Goal: Find specific page/section: Find specific page/section

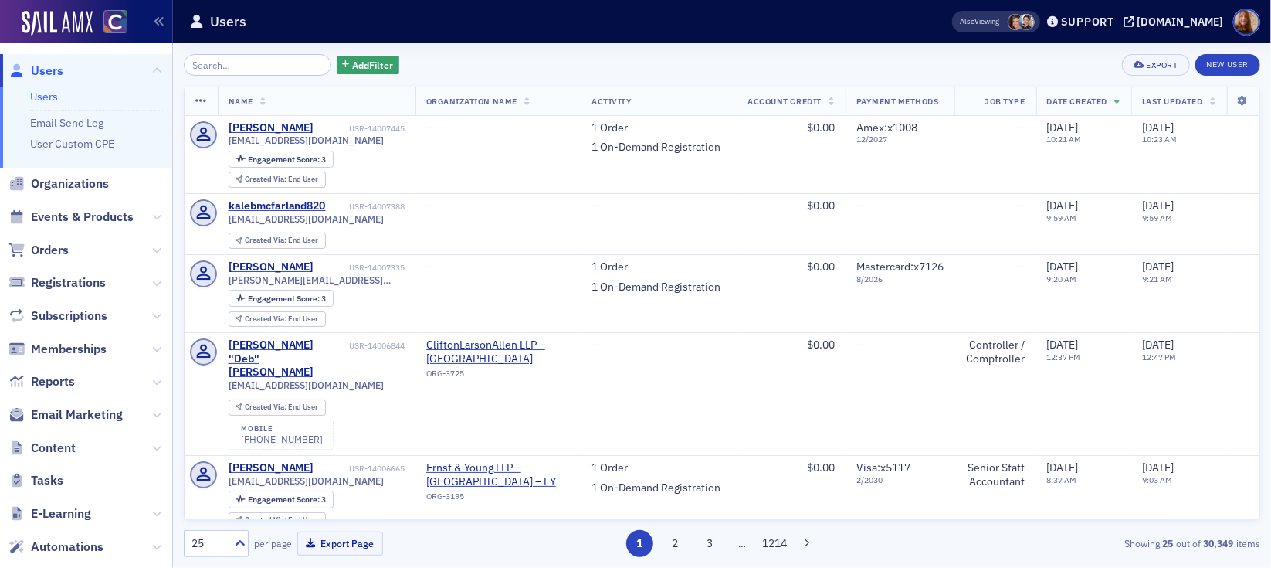
click at [57, 96] on li "Users" at bounding box center [97, 97] width 134 height 15
click at [48, 96] on link "Users" at bounding box center [44, 97] width 28 height 14
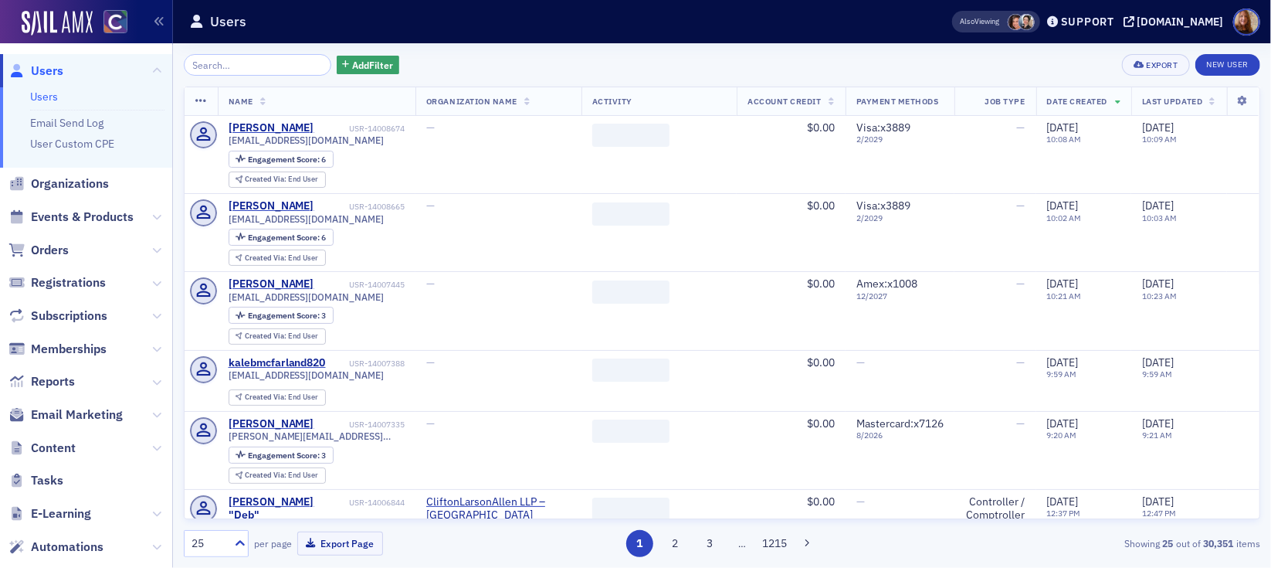
click at [219, 66] on input "search" at bounding box center [258, 65] width 148 height 22
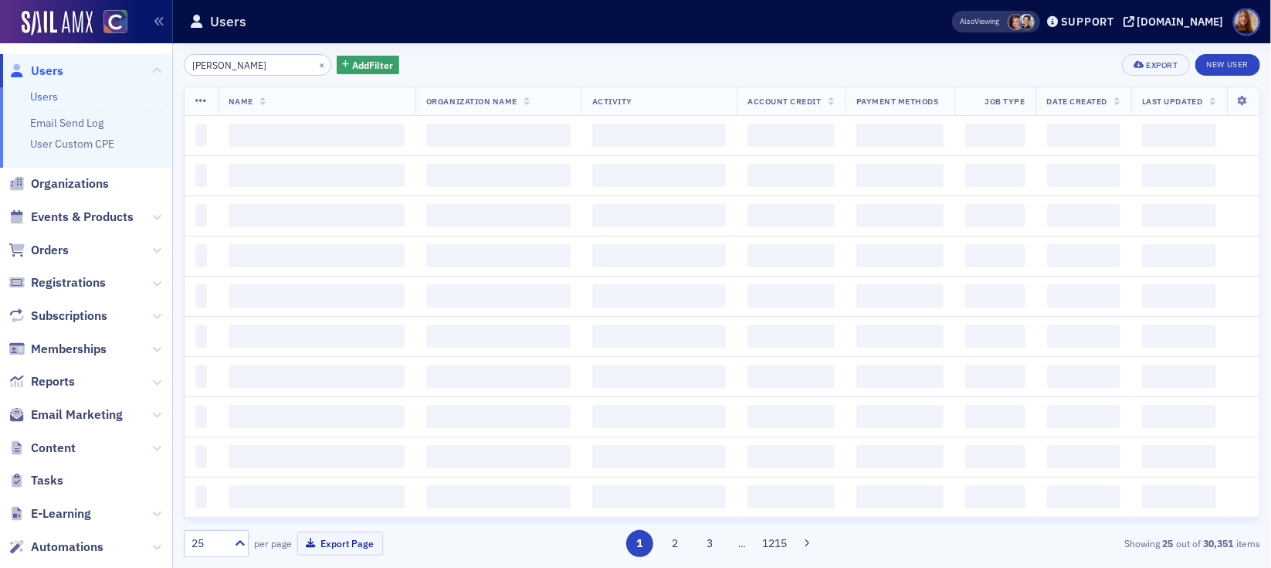
type input "[PERSON_NAME]"
click at [577, 56] on div "[PERSON_NAME] × Add Filter Export New User" at bounding box center [722, 65] width 1077 height 22
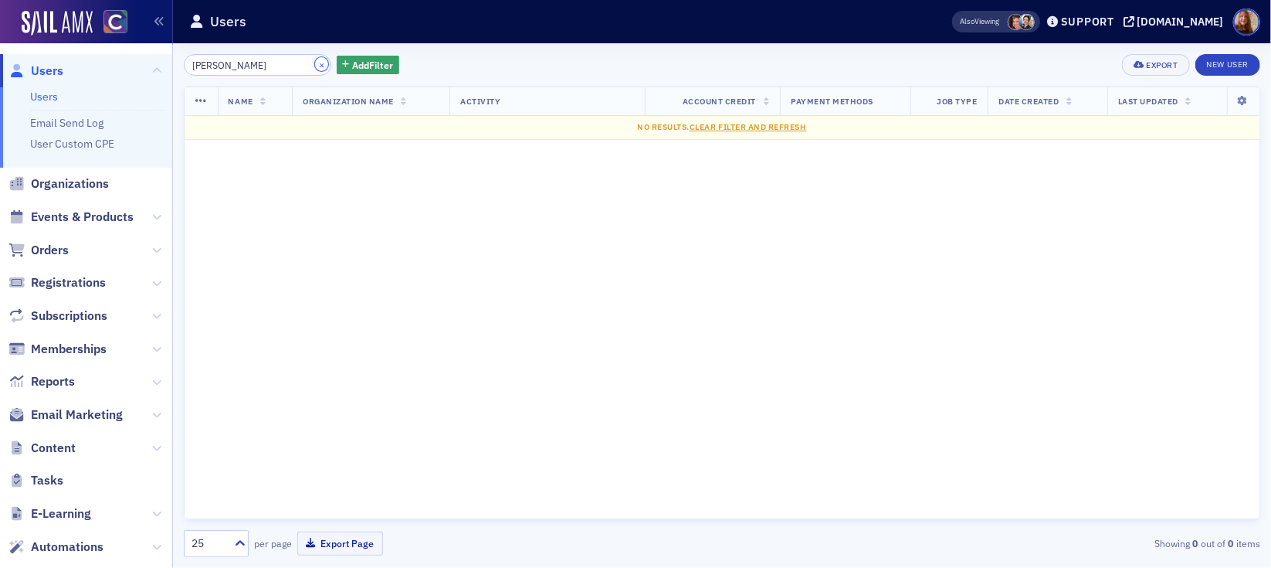
click at [315, 66] on button "×" at bounding box center [322, 64] width 14 height 14
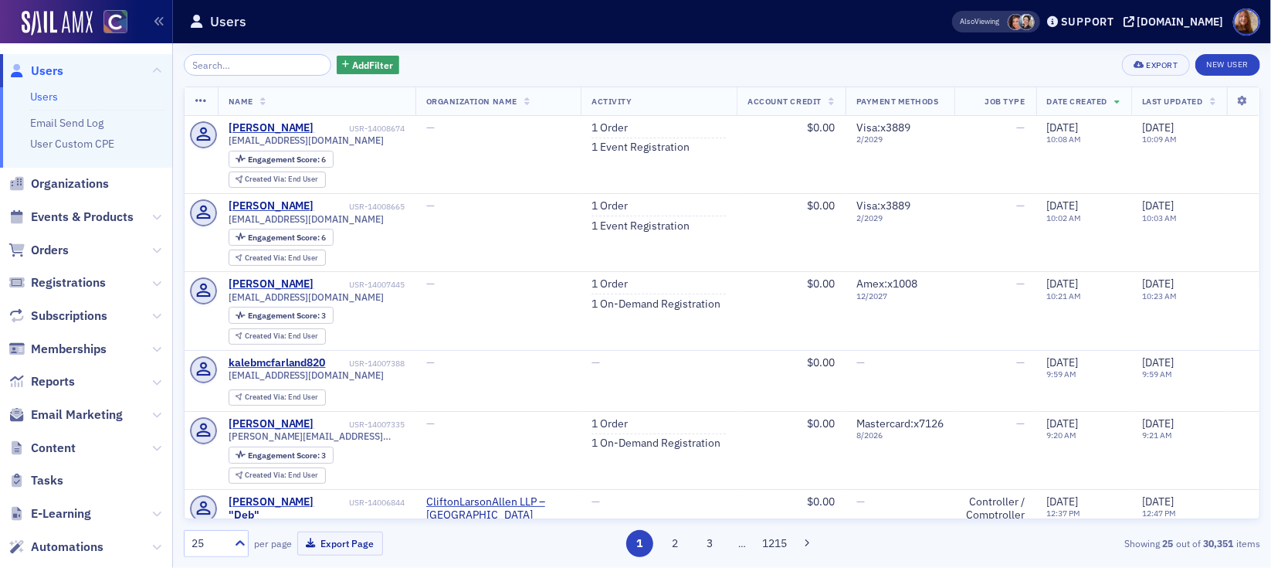
click at [630, 55] on div "Add Filter Export New User" at bounding box center [722, 65] width 1077 height 22
click at [603, 129] on link "1 Order" at bounding box center [610, 128] width 36 height 14
click at [42, 98] on link "Users" at bounding box center [44, 97] width 28 height 14
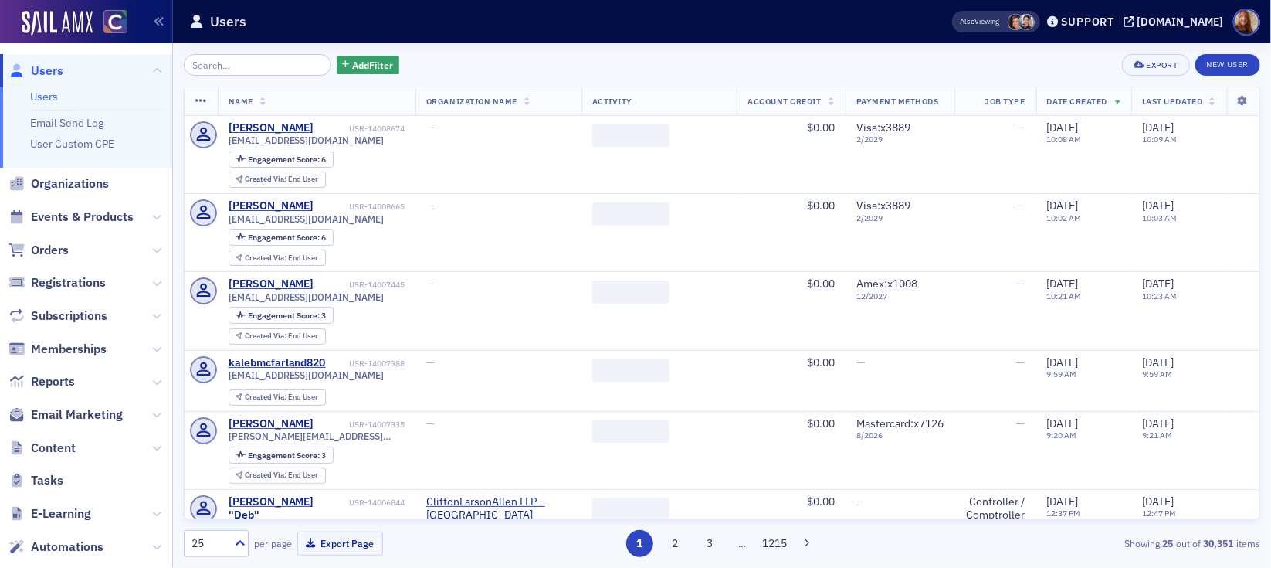
click at [241, 68] on input "search" at bounding box center [258, 65] width 148 height 22
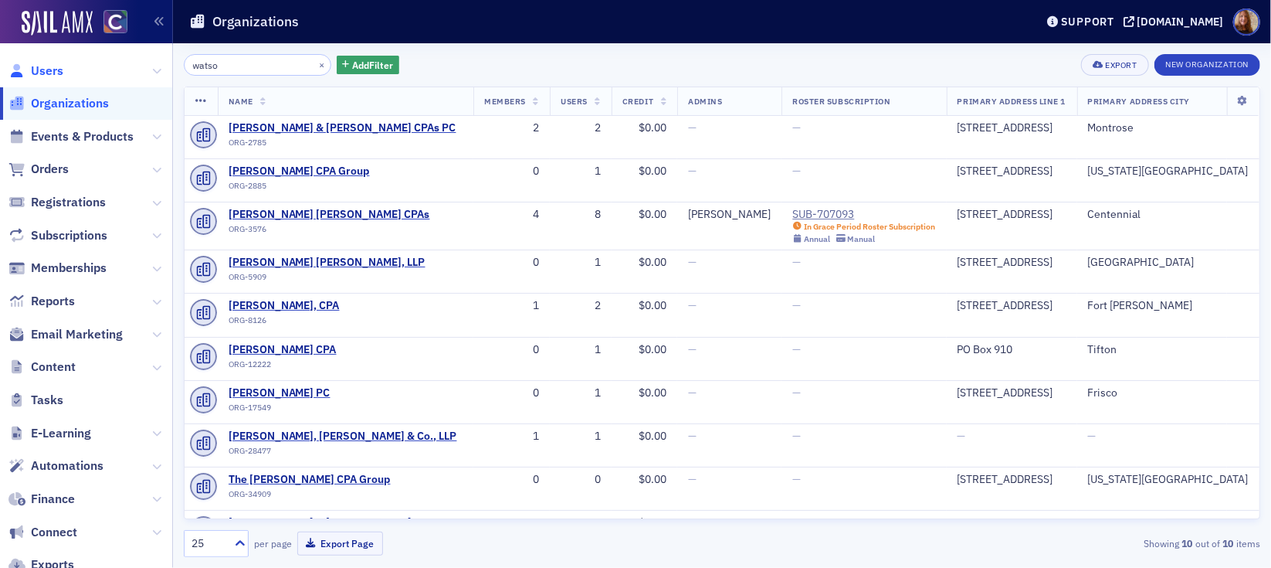
click at [46, 68] on span "Users" at bounding box center [47, 71] width 32 height 17
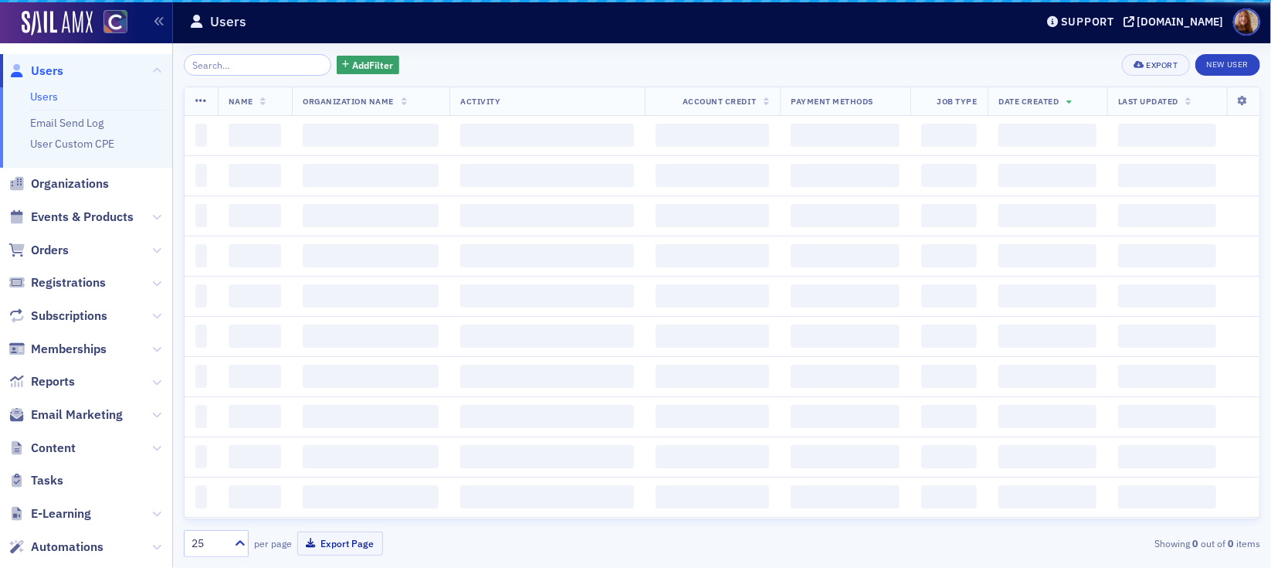
click at [198, 65] on input "search" at bounding box center [258, 65] width 148 height 22
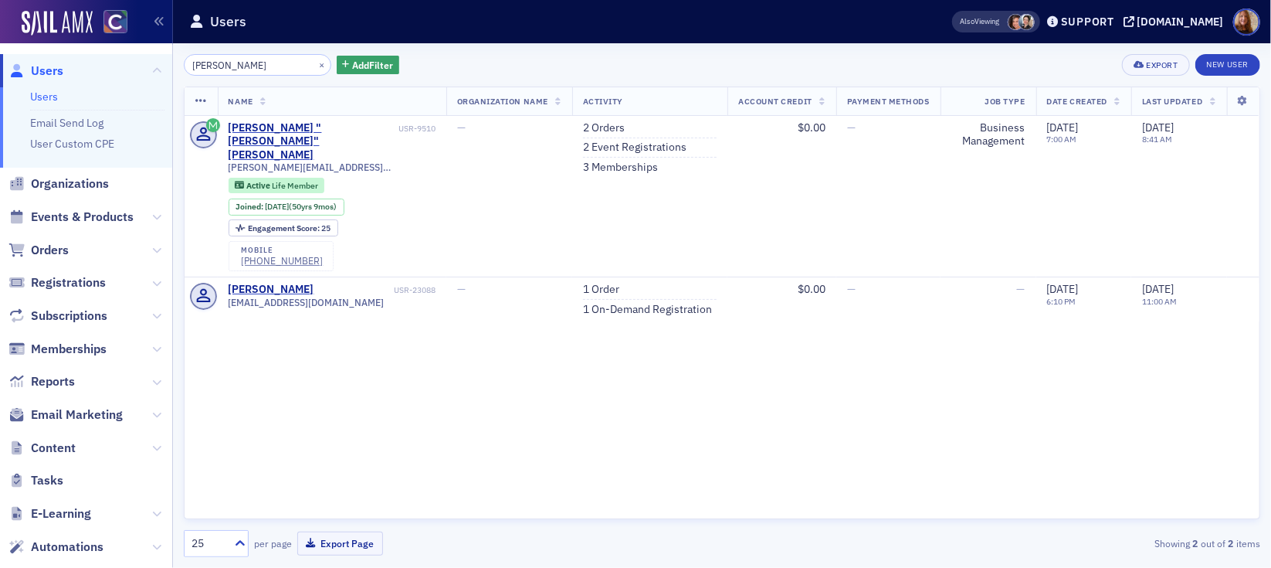
type input "allgood"
